Goal: Information Seeking & Learning: Find specific page/section

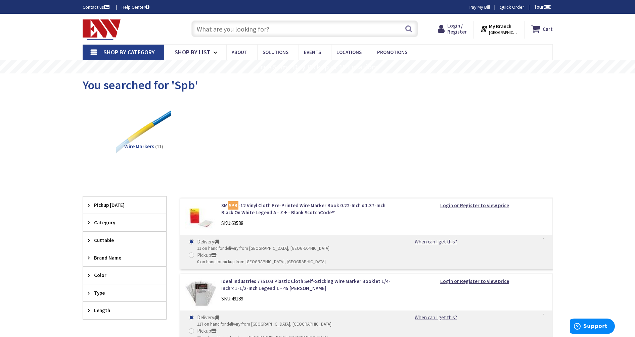
click at [501, 34] on span "NORWICH, CT" at bounding box center [503, 32] width 29 height 5
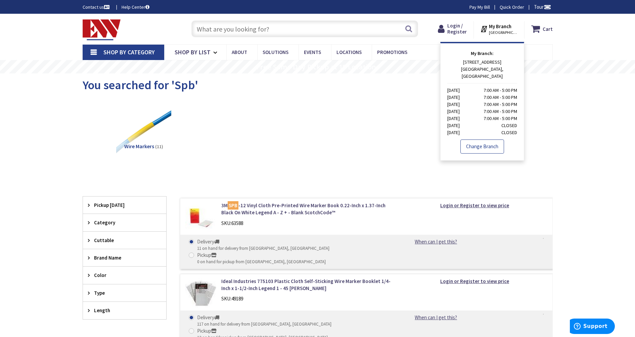
click at [479, 140] on link "Change Branch" at bounding box center [482, 147] width 44 height 14
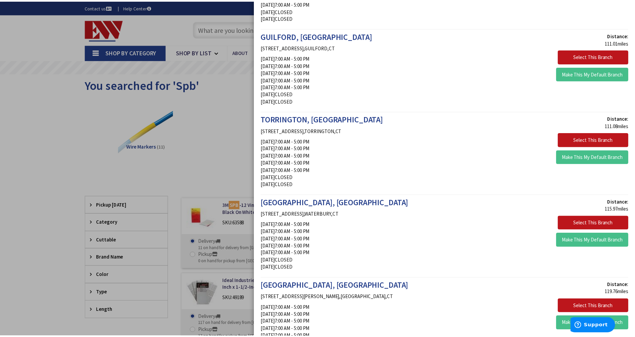
scroll to position [965, 0]
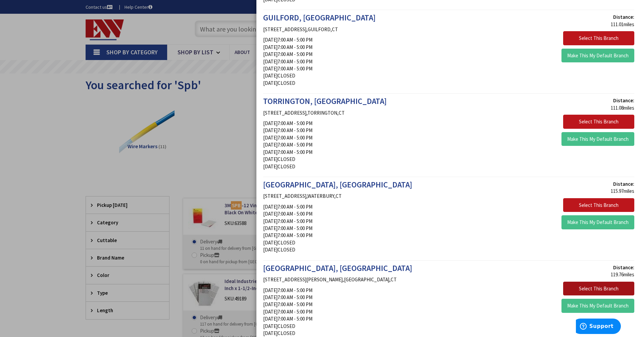
click at [596, 290] on button "Select This Branch" at bounding box center [598, 289] width 71 height 14
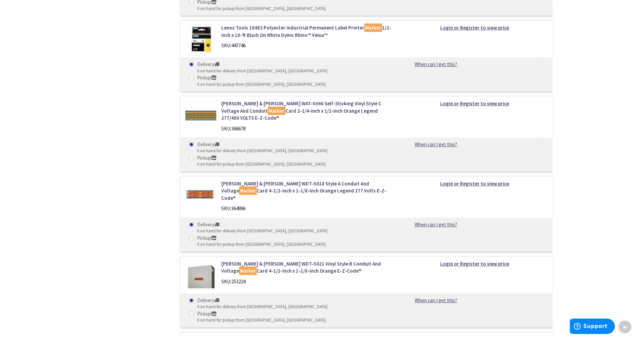
scroll to position [3441, 0]
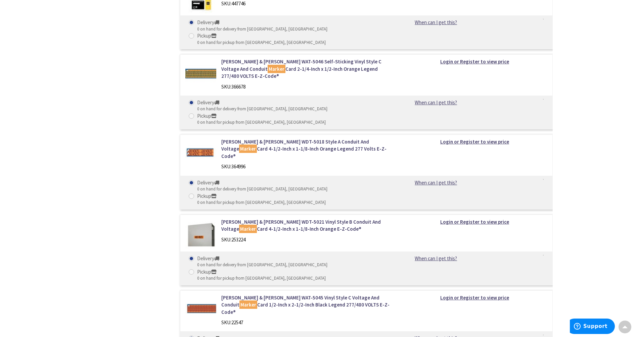
click at [626, 329] on div at bounding box center [624, 327] width 13 height 13
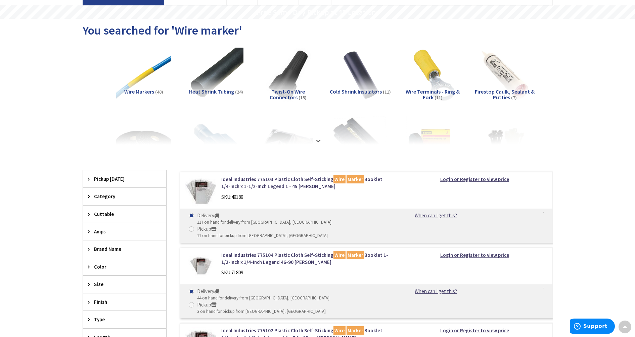
scroll to position [42, 0]
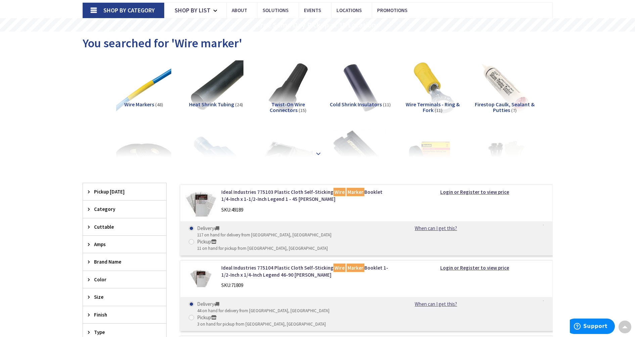
click at [316, 151] on strong at bounding box center [318, 153] width 8 height 7
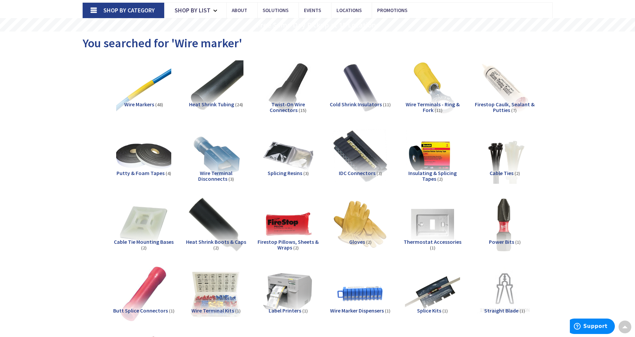
click at [435, 173] on span "Insulating & Splicing Tapes" at bounding box center [432, 176] width 48 height 13
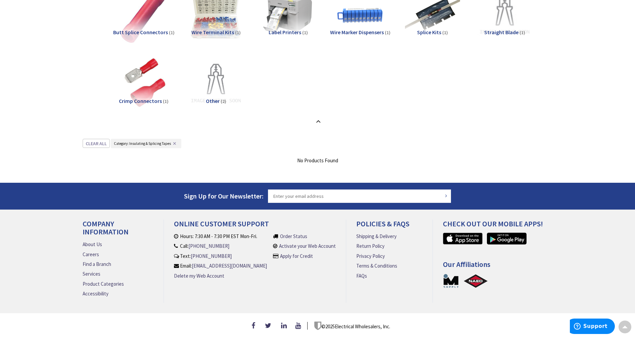
scroll to position [324, 0]
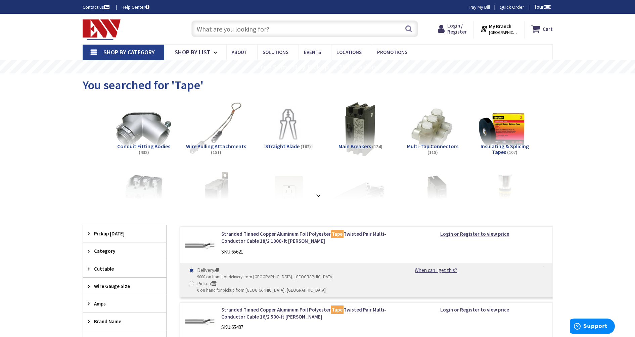
click at [502, 142] on img at bounding box center [504, 129] width 61 height 61
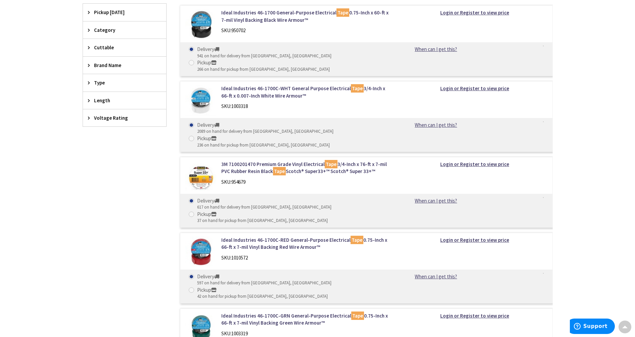
scroll to position [213, 0]
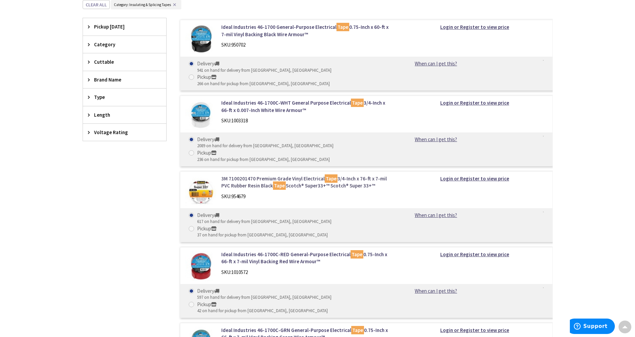
click at [301, 175] on link "3M 7100201470 Premium Grade Vinyl Electrical Tape 3/4-Inch x 76-ft x 7-mil PVC …" at bounding box center [306, 182] width 171 height 14
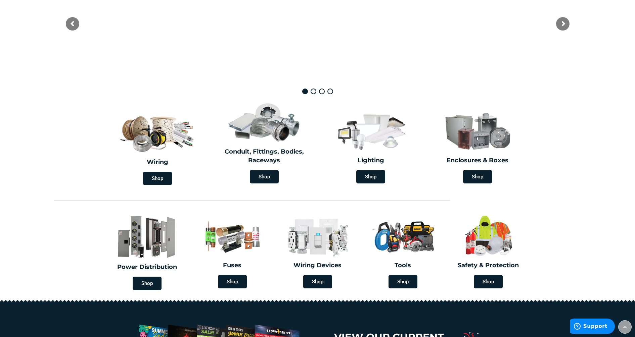
scroll to position [90, 0]
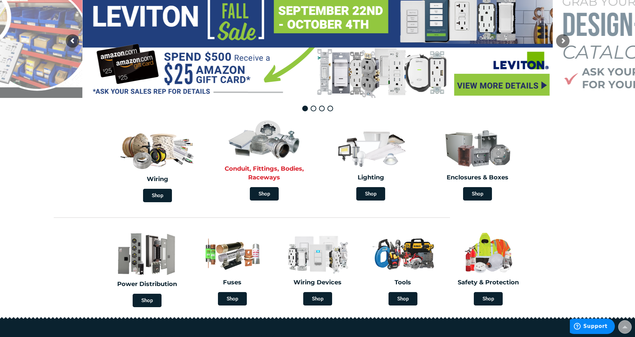
click at [268, 162] on div "Conduit, Fittings, Bodies, Raceways Shop" at bounding box center [263, 160] width 103 height 88
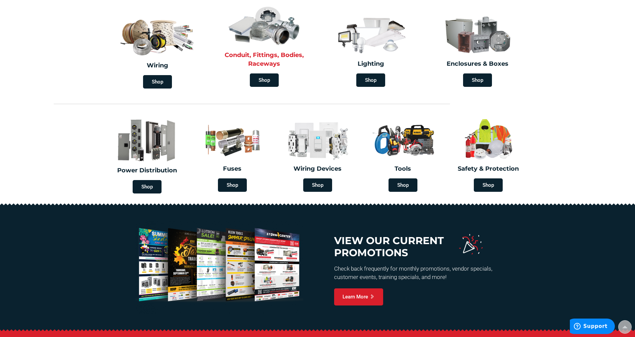
click at [258, 56] on h2 "Conduit, Fittings, Bodies, Raceways" at bounding box center [264, 59] width 97 height 17
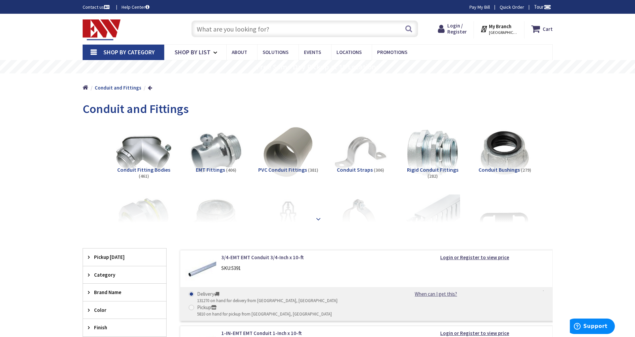
click at [316, 218] on strong at bounding box center [318, 218] width 8 height 7
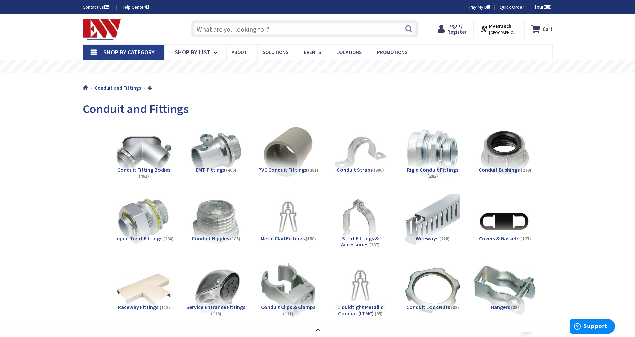
click at [498, 302] on img at bounding box center [504, 290] width 61 height 61
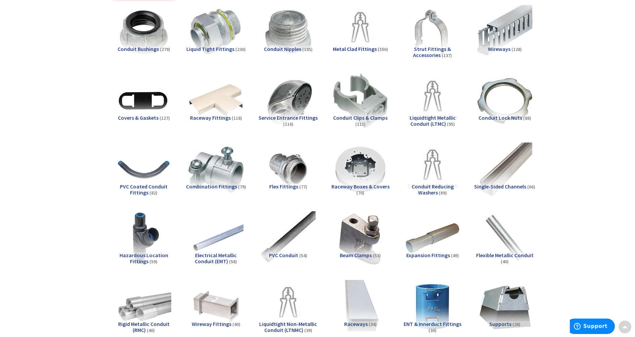
scroll to position [758, 0]
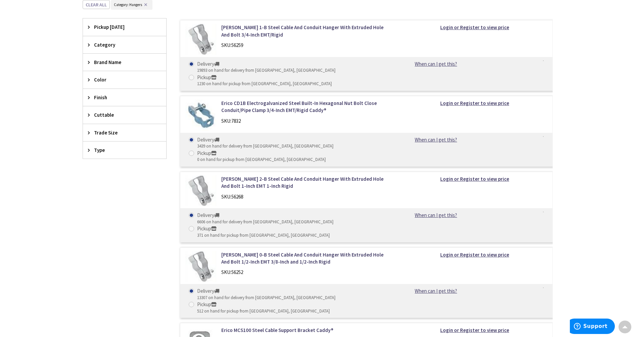
click at [110, 133] on span "Trade Size" at bounding box center [121, 132] width 55 height 7
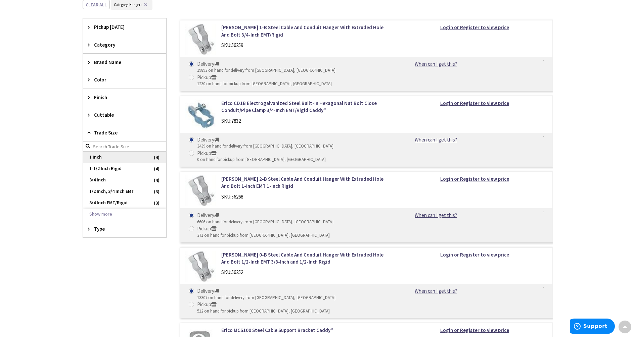
click at [104, 159] on span "1 Inch" at bounding box center [124, 157] width 83 height 11
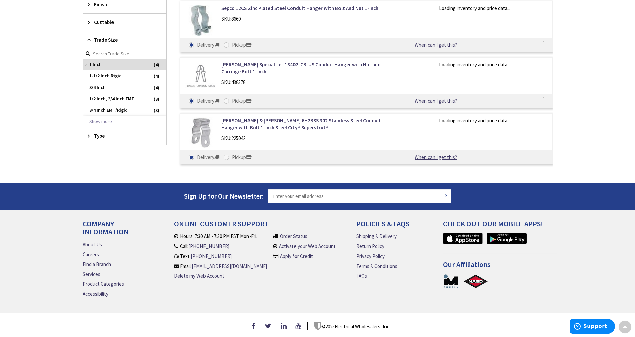
scroll to position [552, 0]
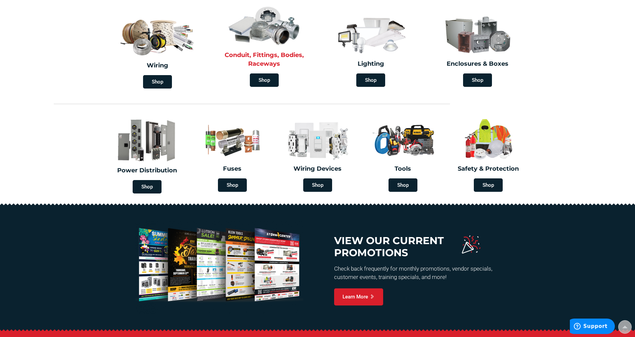
click at [269, 30] on img at bounding box center [264, 25] width 77 height 45
click at [265, 78] on span "Shop" at bounding box center [264, 80] width 29 height 13
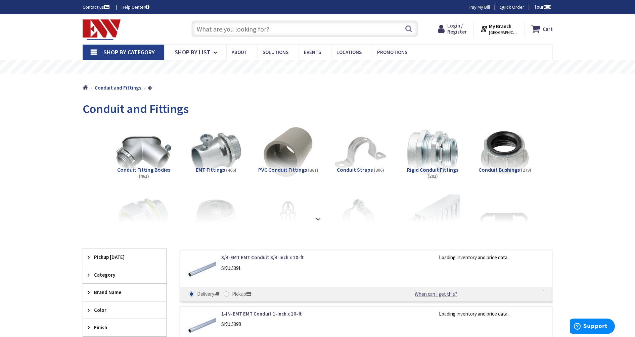
click at [292, 168] on span "PVC Conduit Fittings" at bounding box center [282, 169] width 49 height 7
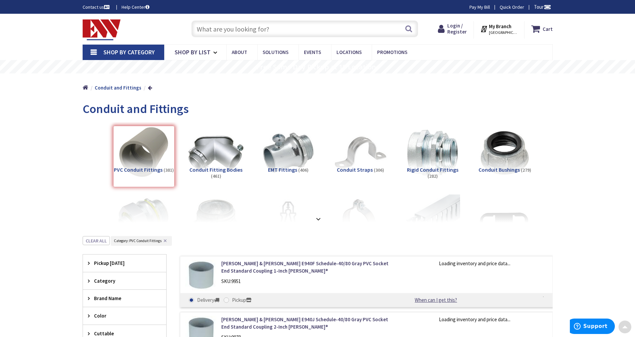
scroll to position [236, 0]
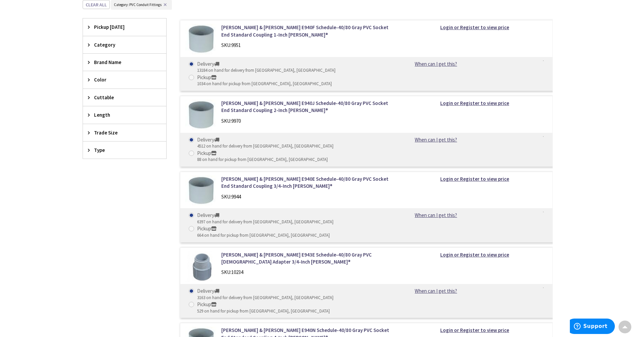
click at [106, 134] on span "Trade Size" at bounding box center [121, 132] width 55 height 7
click at [104, 200] on span "1 Inch" at bounding box center [124, 202] width 83 height 11
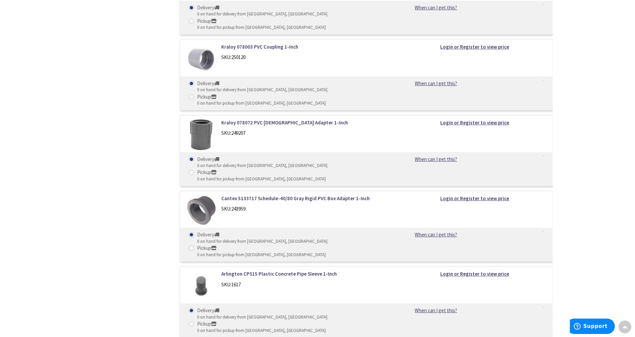
scroll to position [1873, 0]
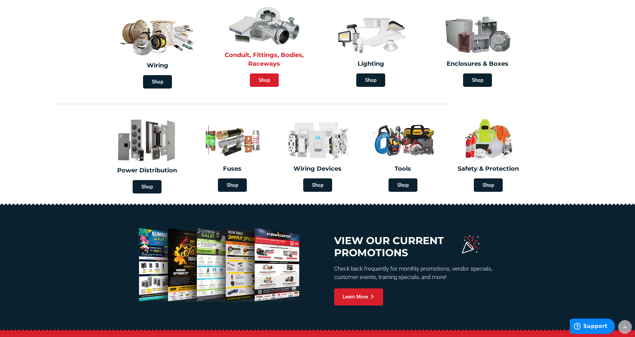
click at [256, 82] on span "Shop" at bounding box center [264, 80] width 29 height 13
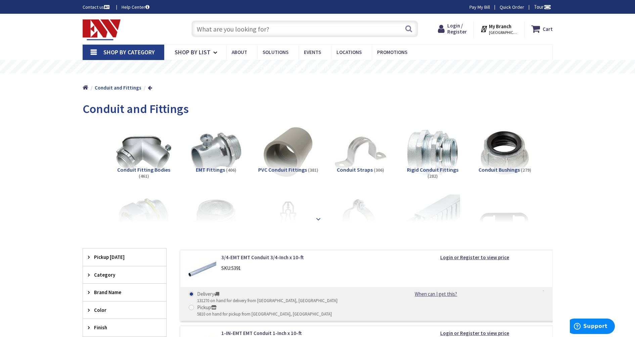
click at [318, 217] on strong at bounding box center [318, 218] width 8 height 7
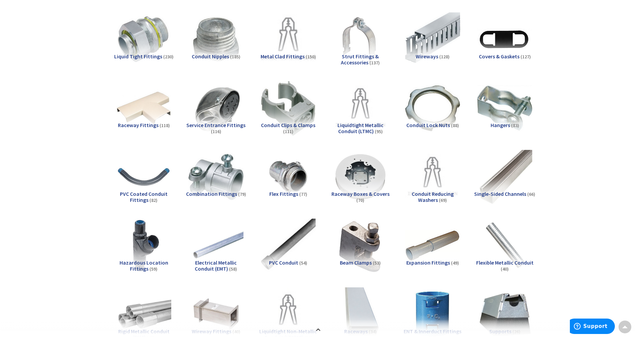
scroll to position [168, 0]
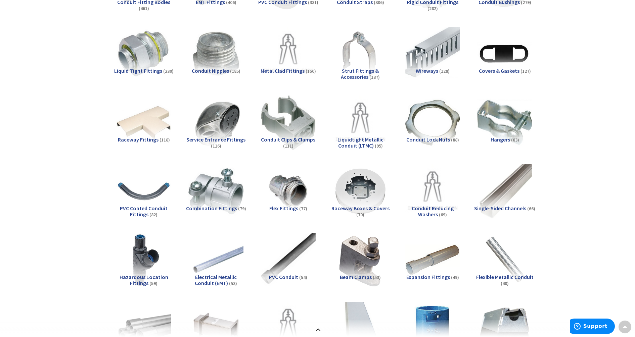
click at [303, 137] on span "Conduit Clips & Clamps" at bounding box center [288, 139] width 54 height 7
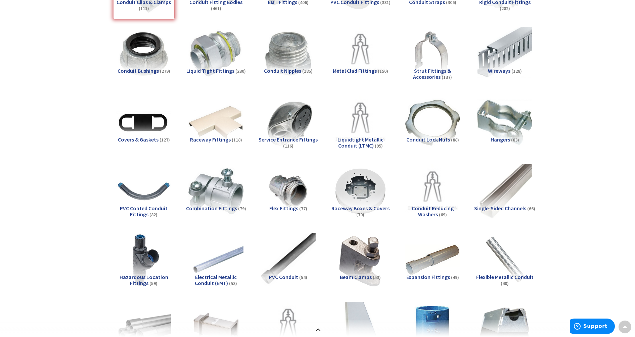
scroll to position [758, 0]
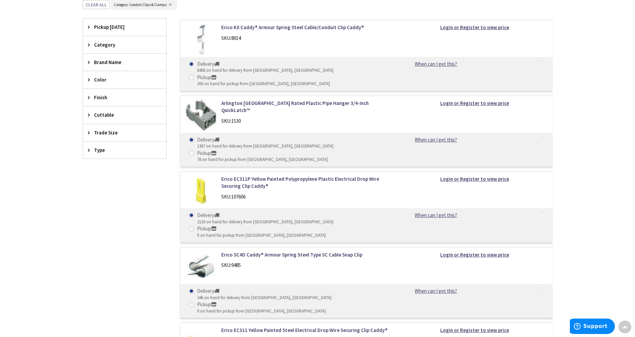
click at [112, 134] on span "Trade Size" at bounding box center [121, 132] width 55 height 7
click at [105, 156] on span "1 Inch" at bounding box center [124, 157] width 83 height 11
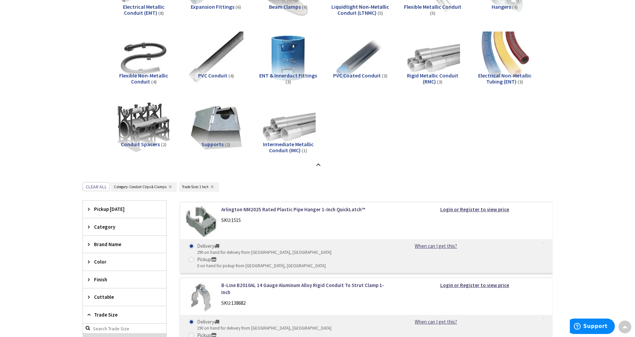
scroll to position [384, 0]
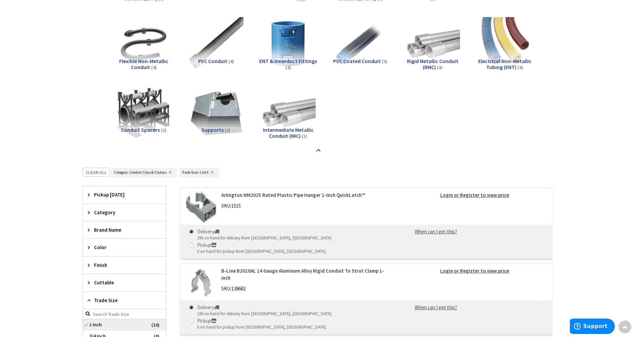
click at [101, 324] on span "1 Inch" at bounding box center [124, 325] width 83 height 11
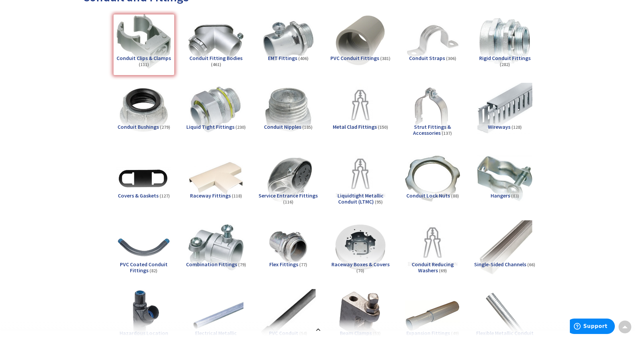
scroll to position [90, 0]
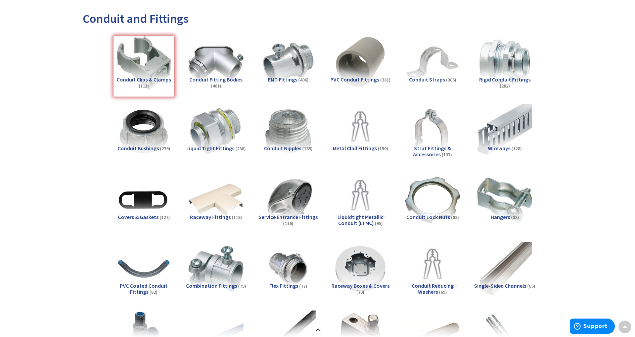
click at [147, 73] on div "Conduit Clips & Clamps (111)" at bounding box center [143, 66] width 61 height 61
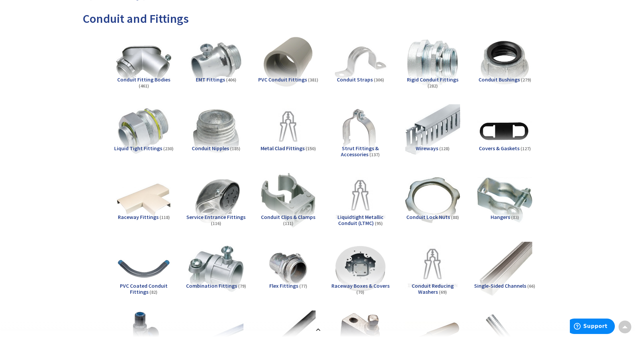
click at [288, 216] on span "Conduit Clips & Clamps" at bounding box center [288, 217] width 54 height 7
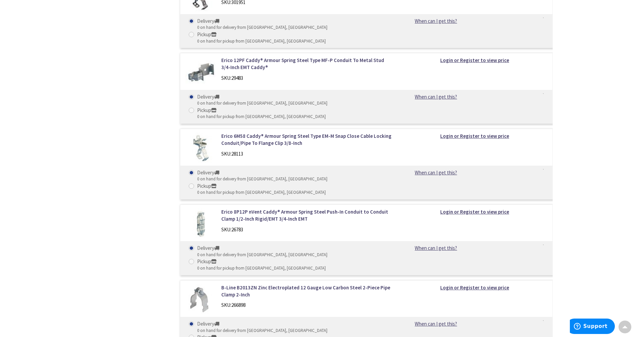
scroll to position [7343, 0]
